Goal: Check status: Check status

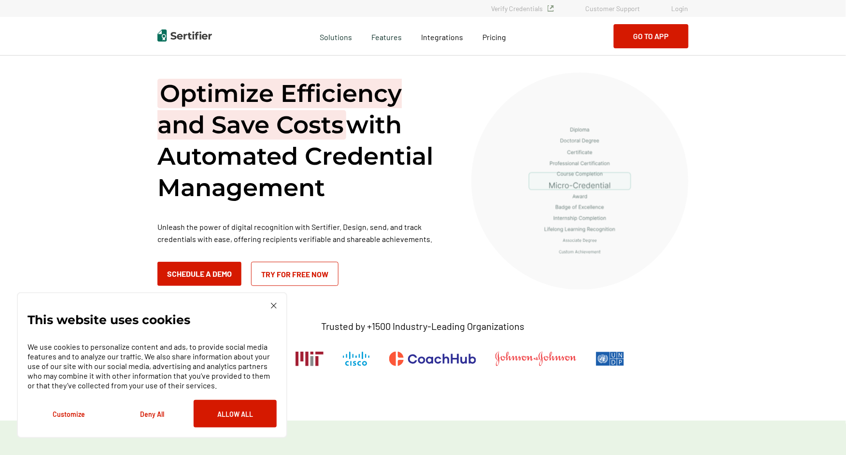
click at [681, 10] on link "Login" at bounding box center [680, 8] width 17 height 8
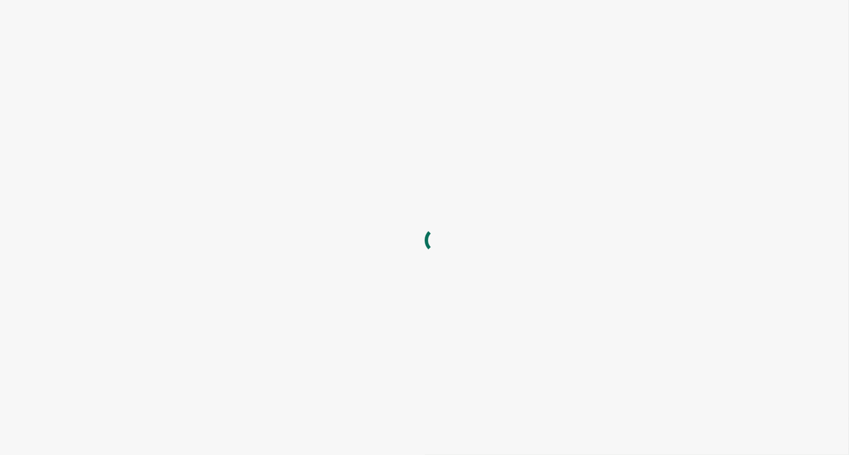
type input "hfryer@alta3.com"
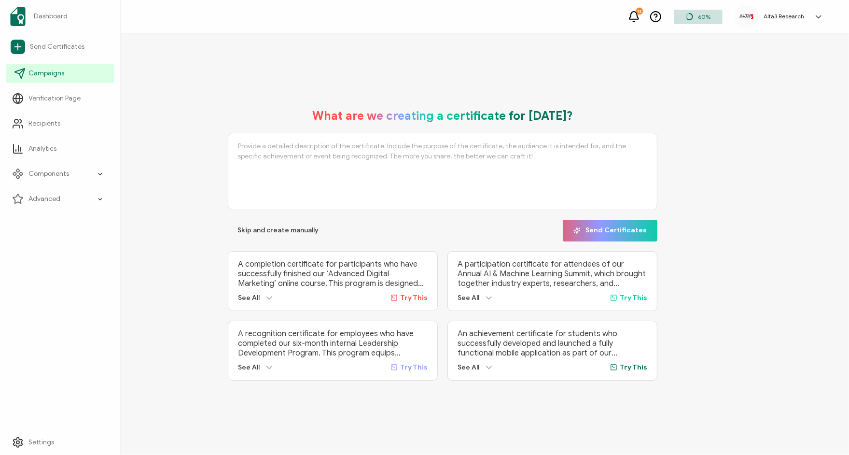
click at [34, 71] on span "Campaigns" at bounding box center [46, 74] width 36 height 10
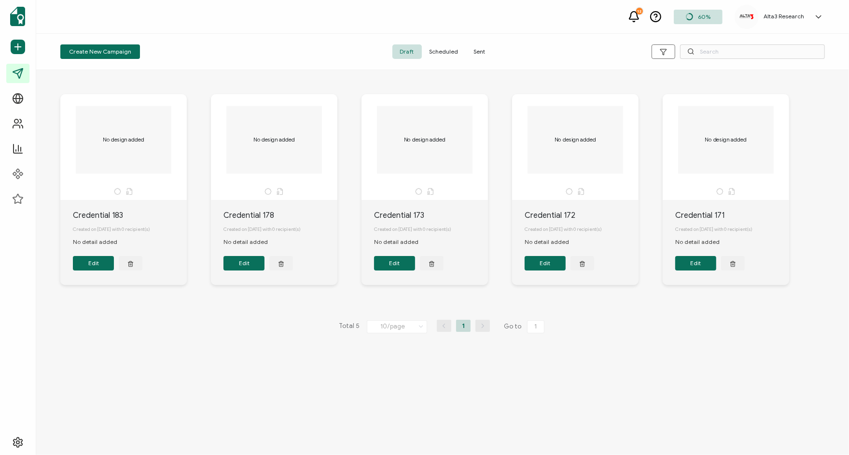
click at [476, 52] on span "Sent" at bounding box center [479, 51] width 27 height 14
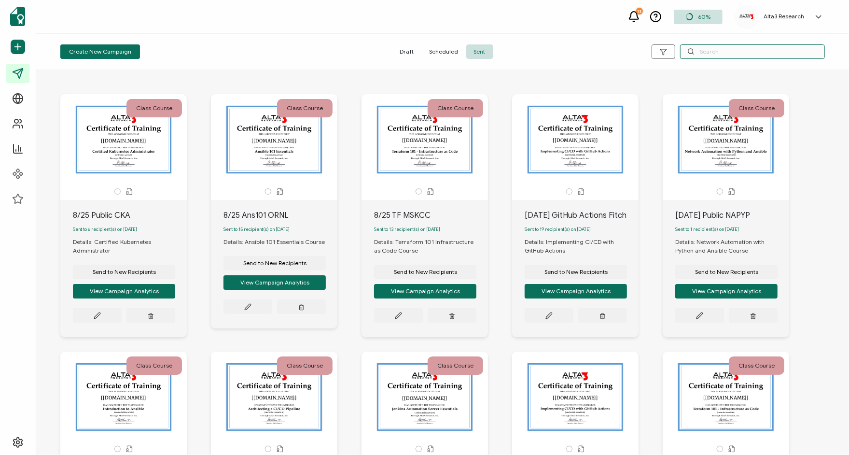
click at [770, 52] on input "text" at bounding box center [752, 51] width 145 height 14
paste input "NikooE@mskcc.org"
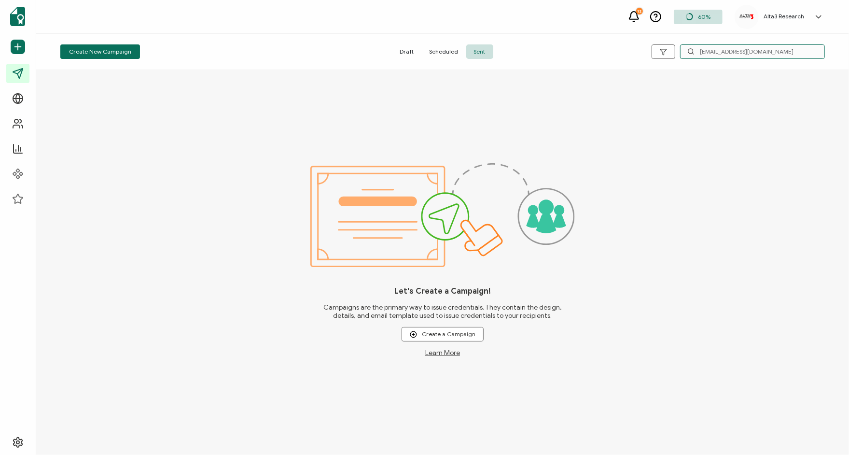
type input "NikooE@mskcc.org"
drag, startPoint x: 771, startPoint y: 46, endPoint x: 679, endPoint y: 44, distance: 91.3
click at [694, 47] on div "NikooE@mskcc.org" at bounding box center [752, 51] width 145 height 14
click at [472, 52] on span "Sent" at bounding box center [479, 51] width 27 height 14
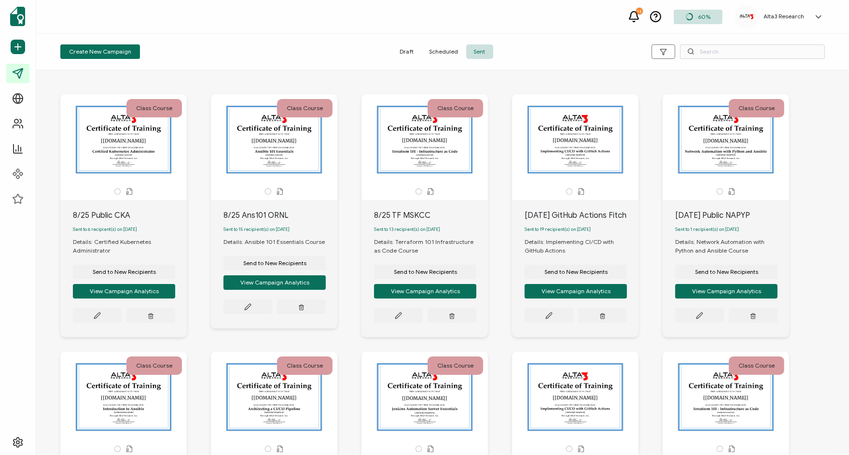
click at [436, 155] on div "This box will change accordingly to the corresponding values in the recipient l…" at bounding box center [424, 140] width 101 height 68
click at [101, 315] on icon at bounding box center [97, 315] width 7 height 7
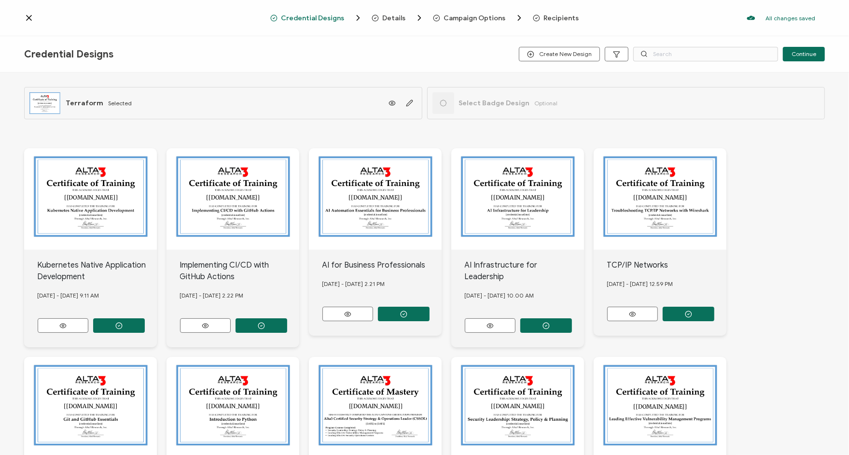
click at [30, 16] on icon at bounding box center [29, 17] width 5 height 5
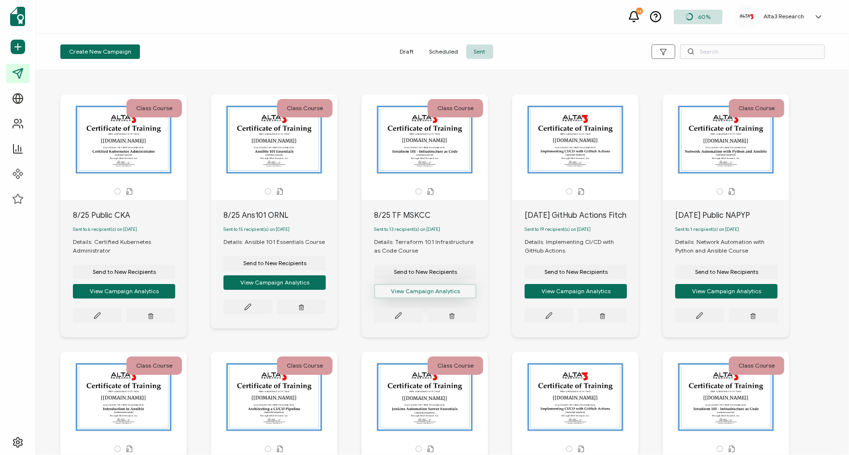
click at [175, 293] on button "View Campaign Analytics" at bounding box center [124, 291] width 102 height 14
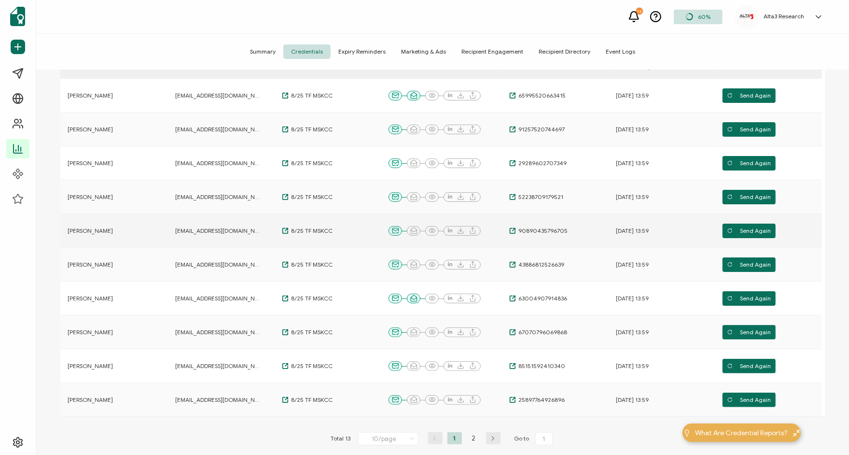
scroll to position [144, 0]
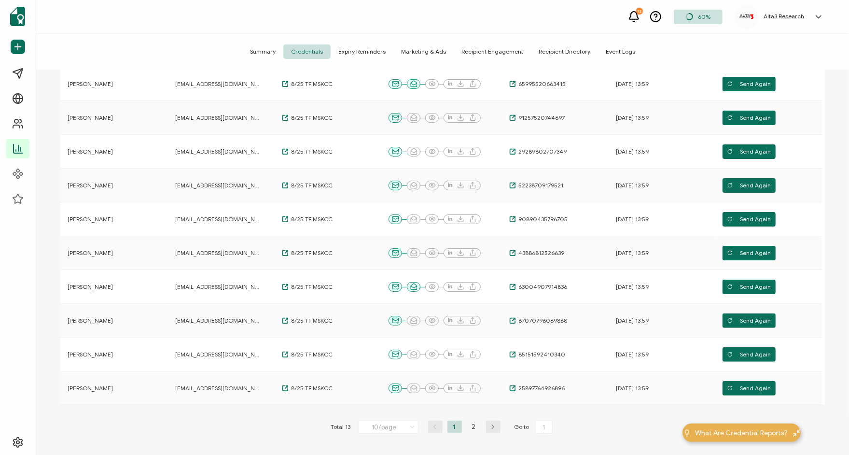
click at [490, 428] on icon "button" at bounding box center [493, 427] width 14 height 6
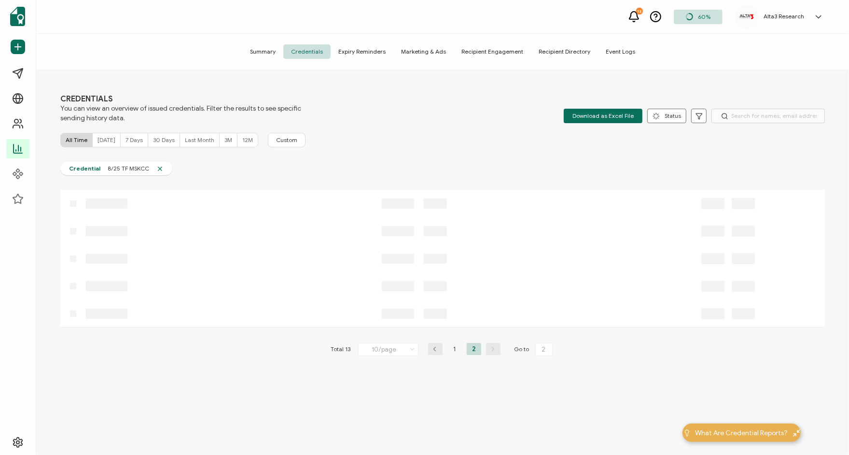
scroll to position [0, 0]
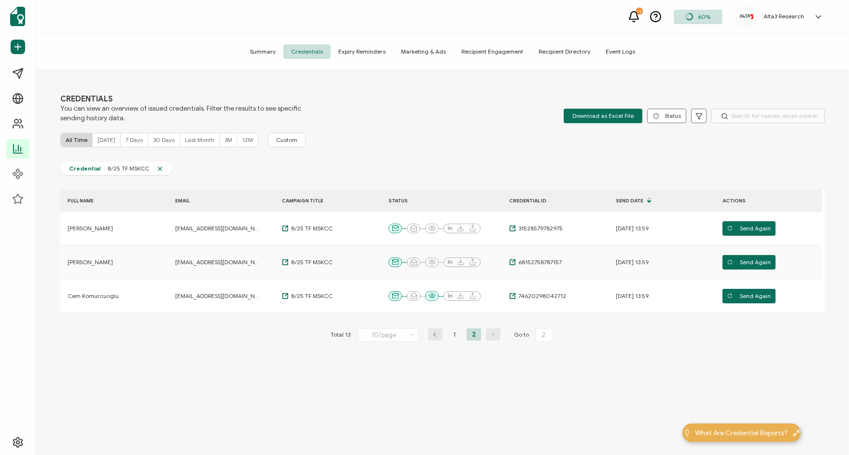
click at [433, 332] on icon "button" at bounding box center [435, 335] width 14 height 6
type input "1"
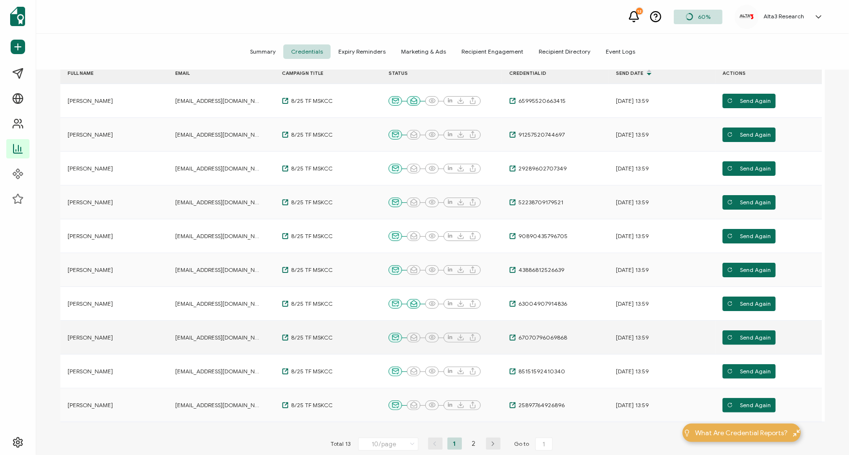
scroll to position [144, 0]
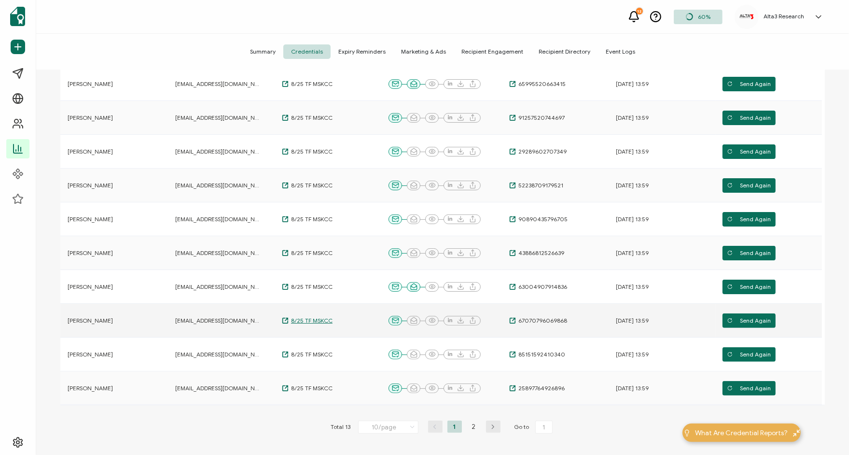
click at [300, 319] on span "8/25 TF MSKCC" at bounding box center [311, 321] width 44 height 8
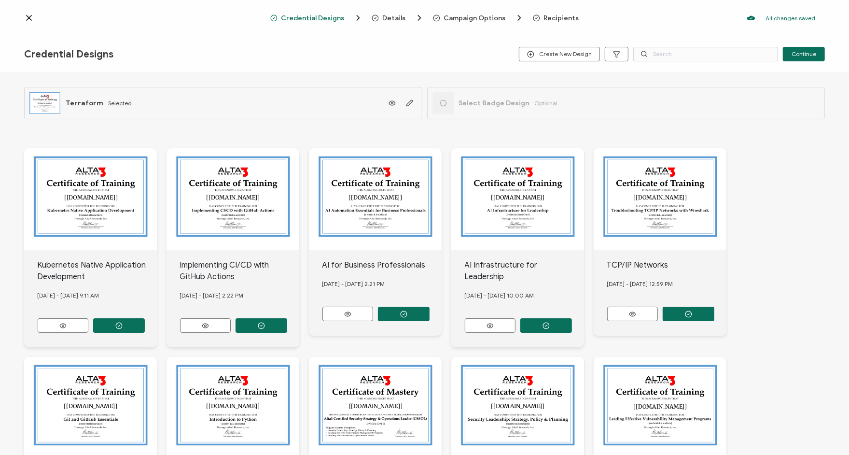
click at [29, 17] on icon at bounding box center [29, 18] width 10 height 10
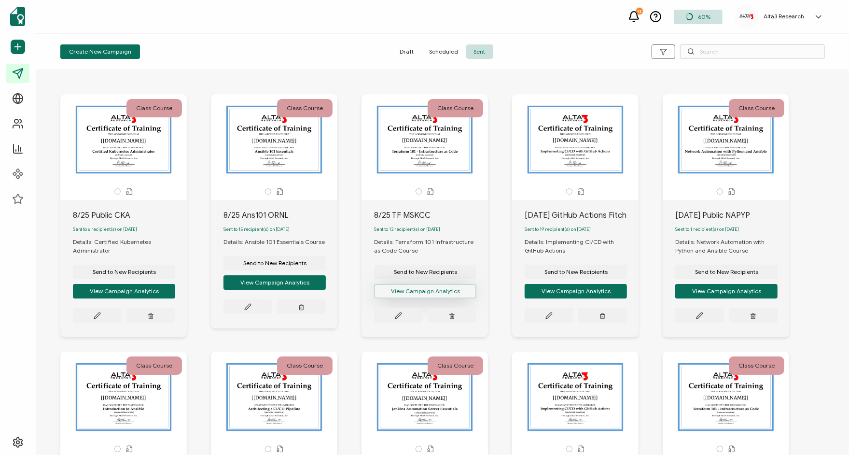
click at [175, 293] on button "View Campaign Analytics" at bounding box center [124, 291] width 102 height 14
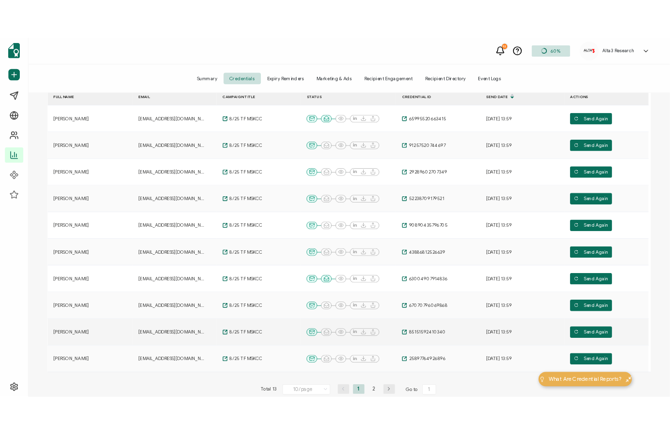
scroll to position [144, 0]
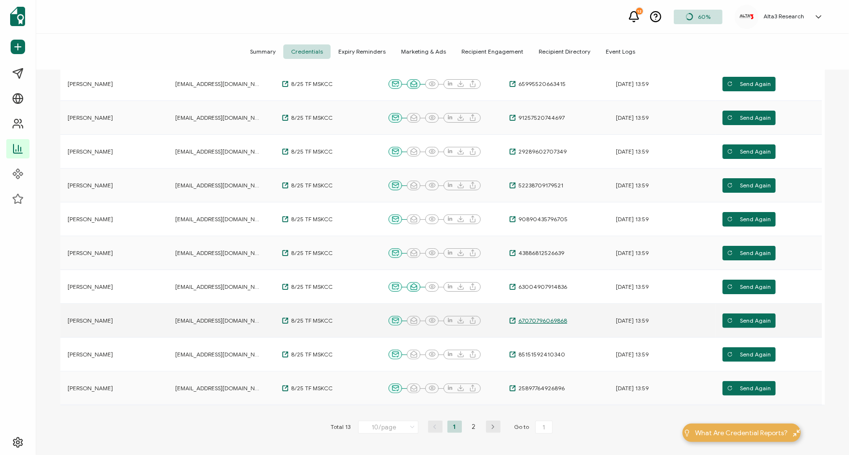
click at [540, 321] on span "67070796069868" at bounding box center [541, 321] width 51 height 8
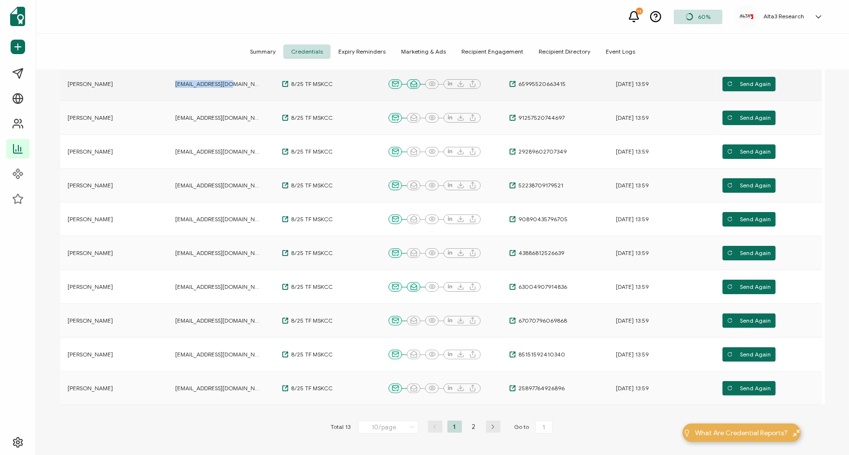
drag, startPoint x: 230, startPoint y: 84, endPoint x: 172, endPoint y: 85, distance: 57.5
click at [172, 85] on div "liuyusei@gmail.com" at bounding box center [216, 84] width 97 height 8
copy span "liuyusei@gmail.com"
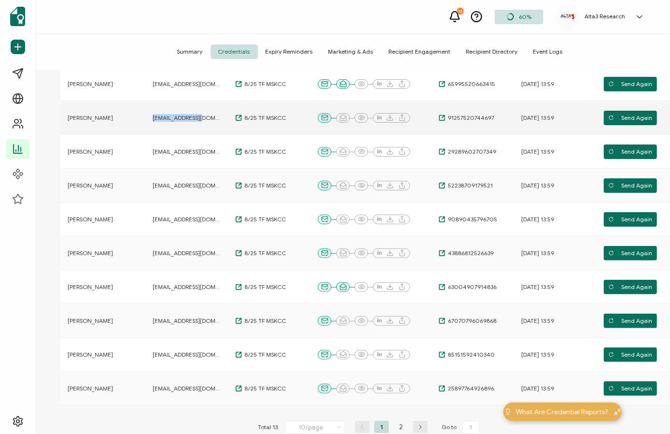
drag, startPoint x: 204, startPoint y: 116, endPoint x: 153, endPoint y: 118, distance: 51.2
click at [153, 118] on div "whitev@mskcc.org" at bounding box center [186, 118] width 83 height 8
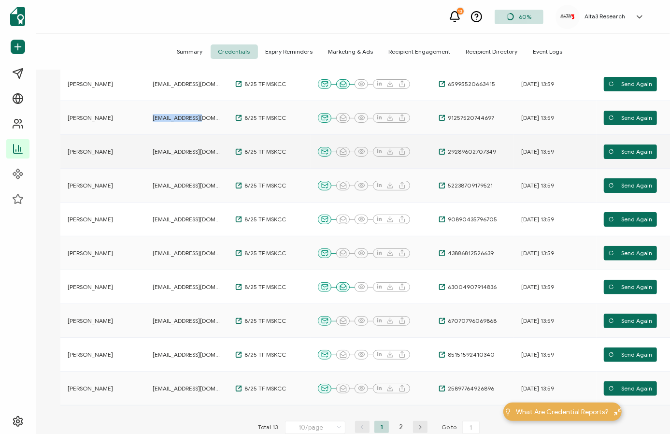
copy span "whitev@mskcc.org"
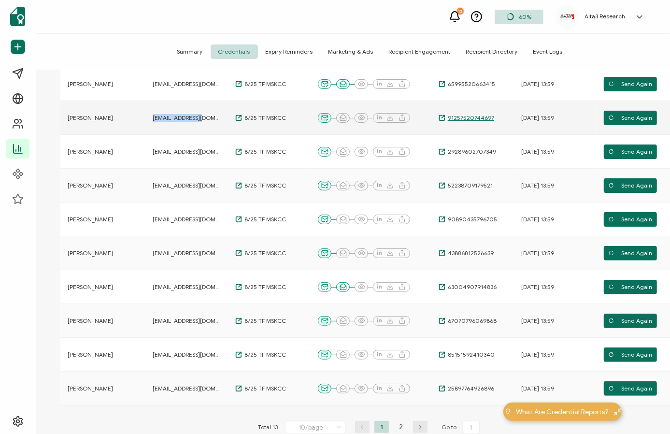
click at [471, 114] on span "91257520744697" at bounding box center [469, 118] width 49 height 8
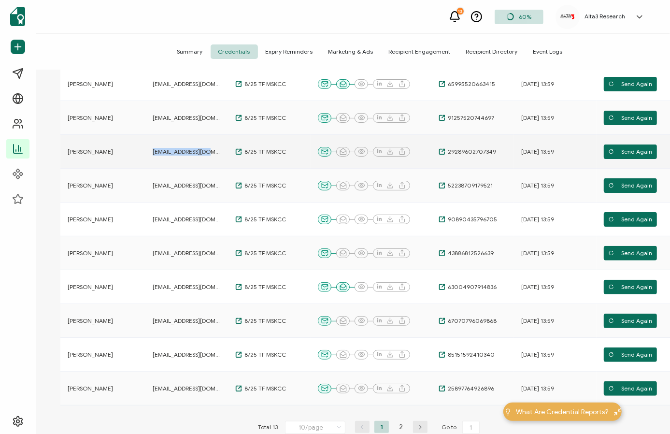
drag, startPoint x: 212, startPoint y: 151, endPoint x: 153, endPoint y: 153, distance: 59.0
click at [153, 153] on div "cherianr@mskcc.org" at bounding box center [186, 152] width 83 height 8
copy span "cherianr@mskcc.org"
click at [475, 148] on span "29289602707349" at bounding box center [470, 152] width 51 height 8
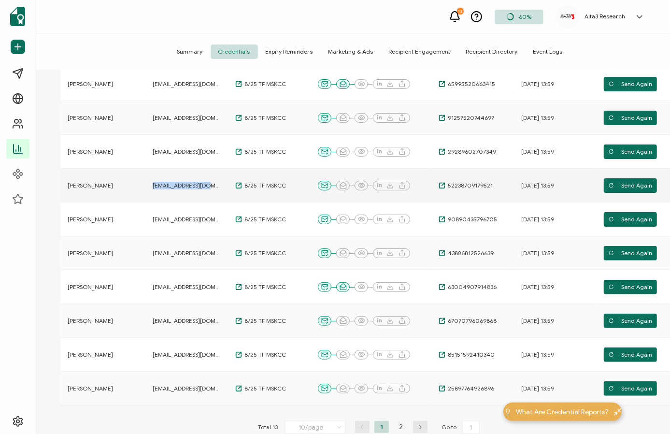
drag, startPoint x: 214, startPoint y: 183, endPoint x: 154, endPoint y: 185, distance: 60.4
click at [154, 185] on div "brusovam@mskcc.org" at bounding box center [186, 186] width 83 height 8
copy span "brusovam@mskcc.org"
click at [453, 182] on span "52238709179521" at bounding box center [468, 186] width 47 height 8
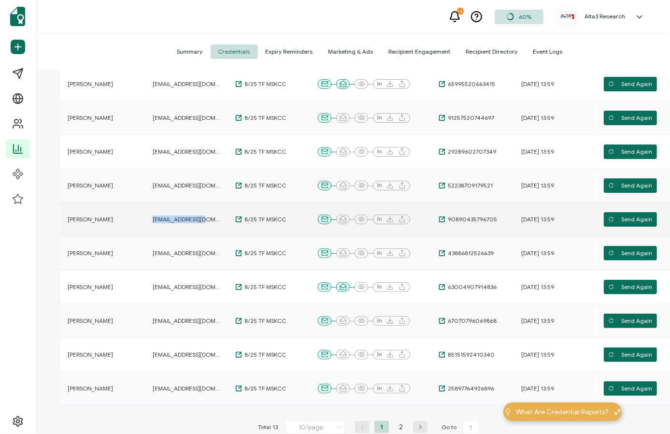
drag, startPoint x: 209, startPoint y: 219, endPoint x: 152, endPoint y: 221, distance: 56.5
click at [152, 221] on div "sharmak@mskcc.org" at bounding box center [186, 219] width 83 height 8
copy span "sharmak@mskcc.org"
click at [483, 216] on span "90890435796705" at bounding box center [471, 219] width 52 height 8
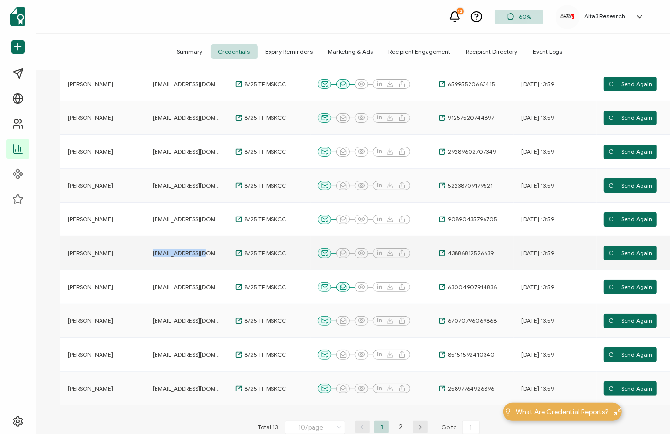
drag, startPoint x: 215, startPoint y: 252, endPoint x: 151, endPoint y: 255, distance: 64.3
click at [151, 255] on div "brophye@mskcc.org" at bounding box center [186, 253] width 83 height 8
copy span "brophye@mskcc.org"
click at [487, 253] on span "43886812526639" at bounding box center [469, 253] width 48 height 8
drag, startPoint x: 197, startPoint y: 322, endPoint x: 149, endPoint y: 326, distance: 49.0
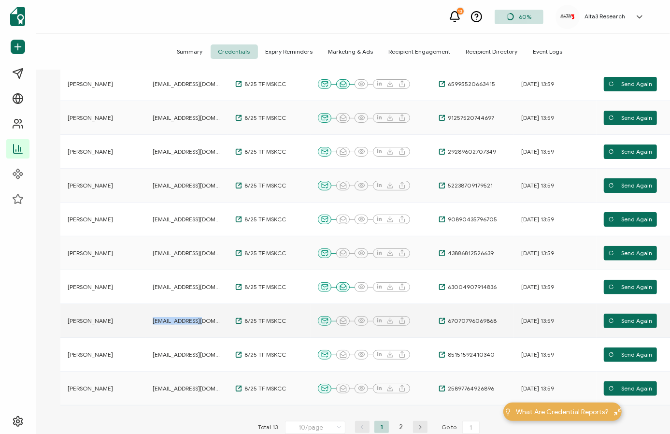
click at [149, 326] on td "nikooe@mskcc.org" at bounding box center [186, 321] width 83 height 34
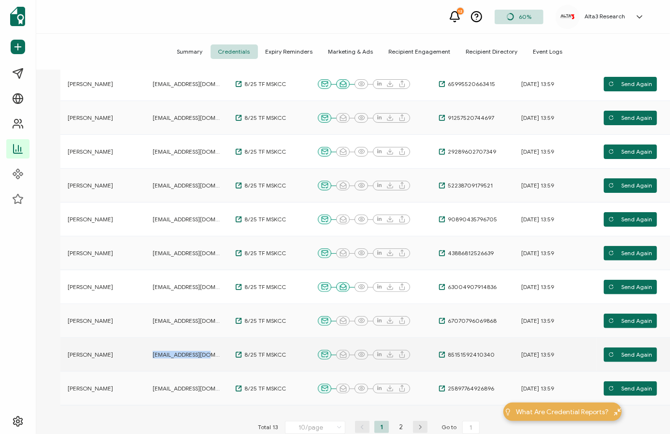
drag, startPoint x: 214, startPoint y: 356, endPoint x: 153, endPoint y: 358, distance: 61.8
click at [153, 358] on td "mazurkos@mskcc.org" at bounding box center [186, 355] width 83 height 34
copy span "mazurkos@mskcc.org"
click at [469, 352] on span "85151592410340" at bounding box center [469, 355] width 49 height 8
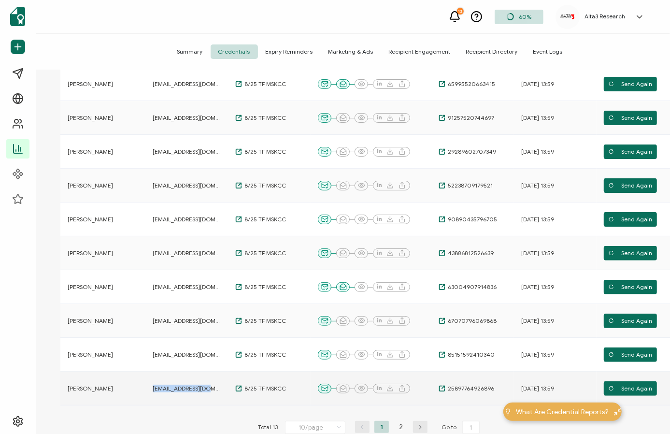
drag, startPoint x: 214, startPoint y: 387, endPoint x: 152, endPoint y: 389, distance: 61.8
click at [152, 389] on div "nguyent7@mskcc.org" at bounding box center [186, 388] width 83 height 8
copy span "nguyent7@mskcc.org"
click at [474, 385] on span "25897764926896" at bounding box center [469, 388] width 49 height 8
click at [419, 427] on icon "button" at bounding box center [420, 427] width 14 height 6
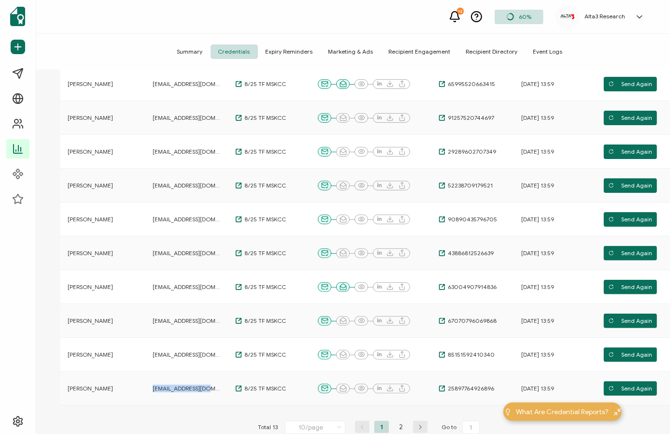
type input "2"
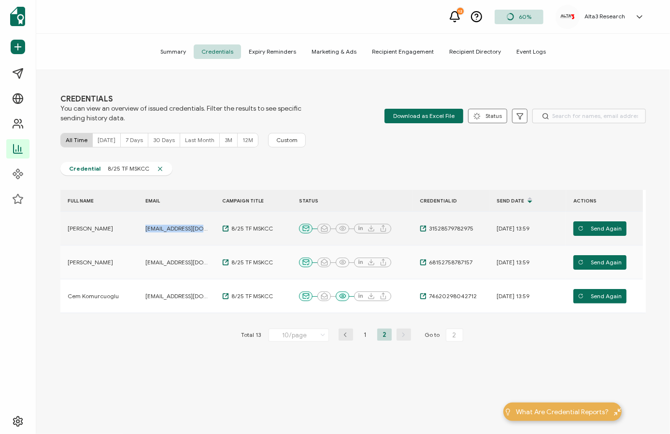
drag, startPoint x: 210, startPoint y: 226, endPoint x: 141, endPoint y: 229, distance: 68.6
click at [141, 229] on div "cheongj1@mskcc.org" at bounding box center [176, 229] width 77 height 8
copy span "cheongj1@mskcc.org"
click at [461, 229] on span "31528579782975" at bounding box center [449, 229] width 47 height 8
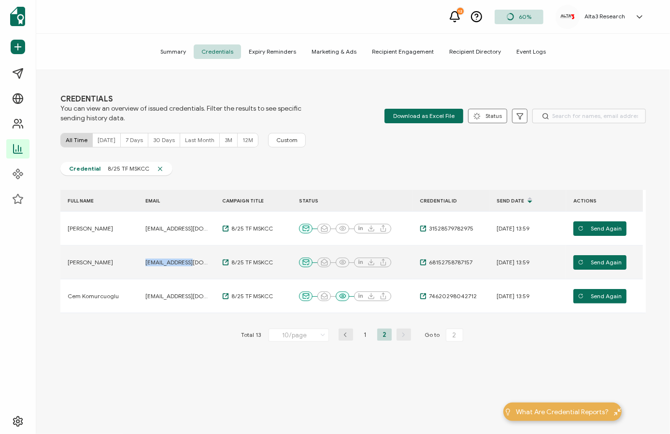
drag, startPoint x: 191, startPoint y: 264, endPoint x: 141, endPoint y: 265, distance: 49.3
click at [141, 265] on div "linb1@mskcc.org" at bounding box center [176, 262] width 77 height 8
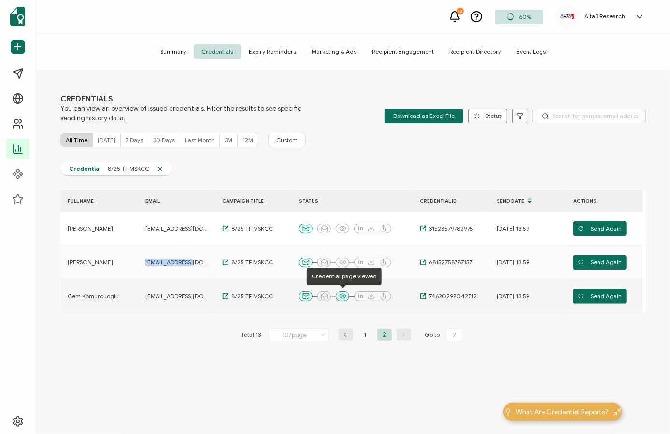
copy span "linb1@mskcc.org"
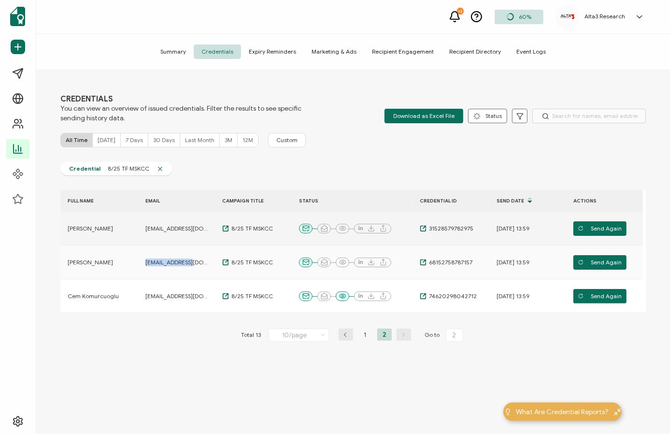
drag, startPoint x: 442, startPoint y: 258, endPoint x: 412, endPoint y: 233, distance: 38.7
click at [442, 258] on span "68152758787157" at bounding box center [449, 262] width 46 height 8
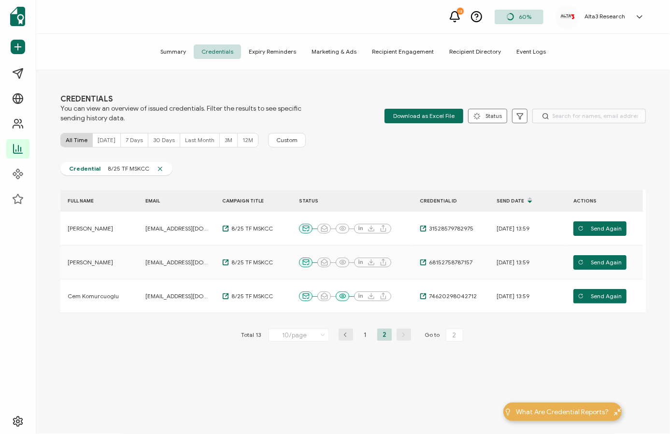
click at [146, 366] on div "FULL NAME EMAIL CAMPAIGN TITLE STATUS CREDENTIAL ID Send Date ACTIONS Jamie Che…" at bounding box center [352, 286] width 585 height 192
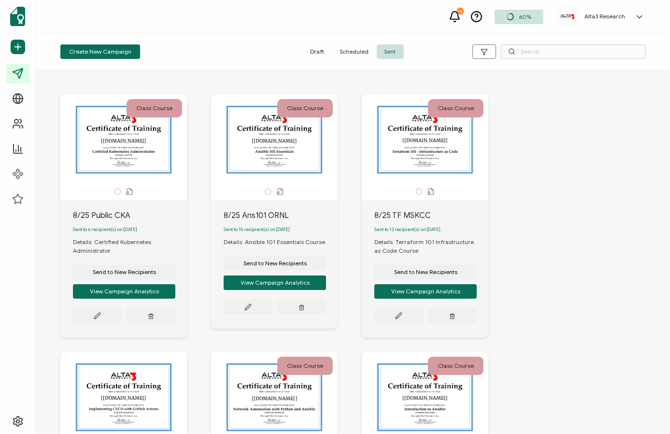
click at [382, 53] on span "Sent" at bounding box center [390, 51] width 27 height 14
click at [175, 285] on button "View Campaign Analytics" at bounding box center [124, 291] width 102 height 14
click at [175, 292] on button "View Campaign Analytics" at bounding box center [124, 291] width 102 height 14
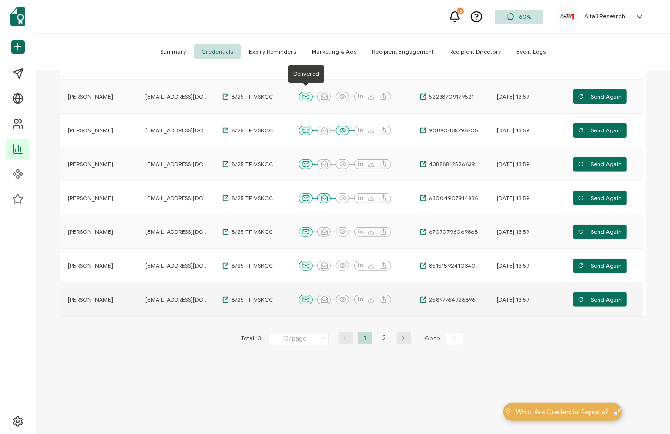
scroll to position [236, 0]
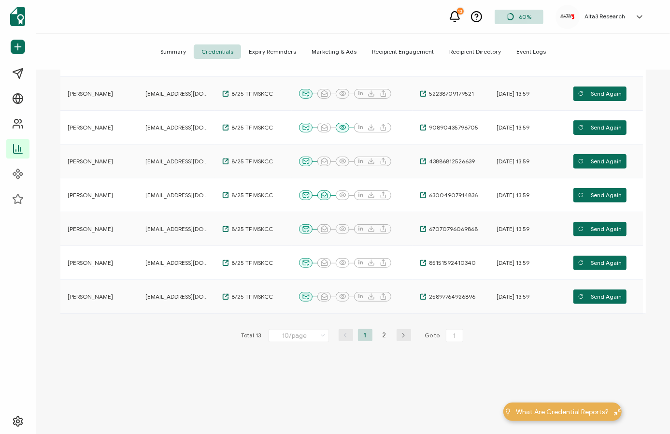
click at [399, 333] on icon "button" at bounding box center [403, 335] width 14 height 6
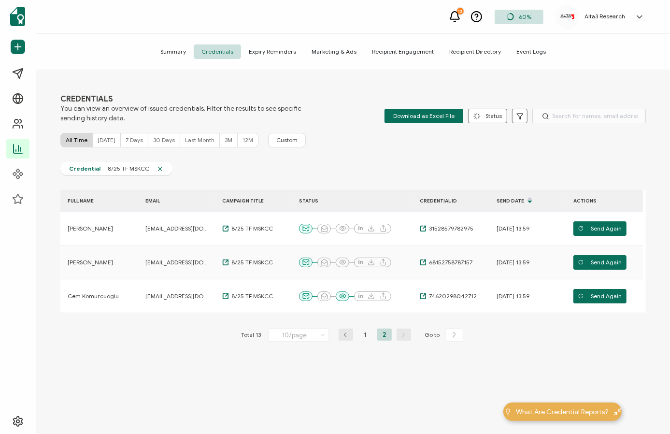
scroll to position [0, 0]
click at [342, 337] on icon "button" at bounding box center [345, 335] width 14 height 6
type input "1"
